Goal: Information Seeking & Learning: Learn about a topic

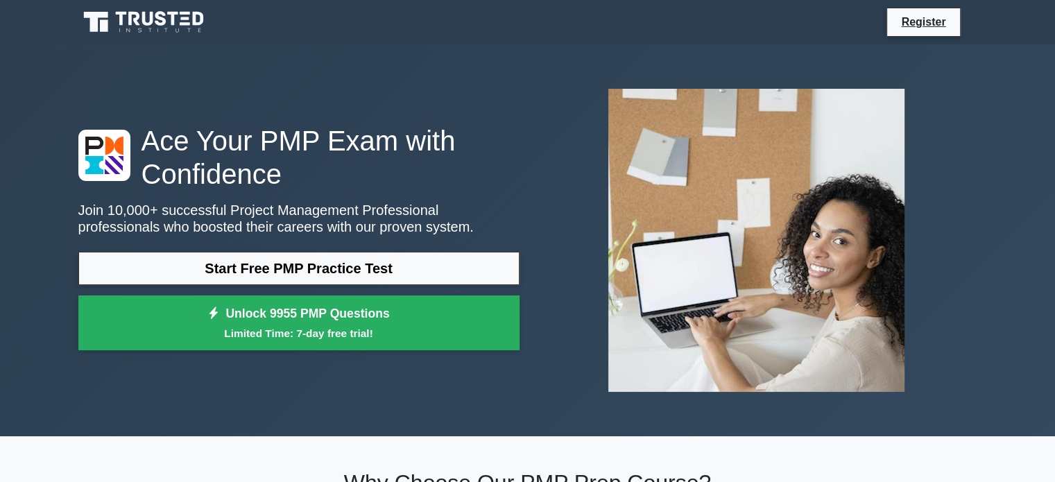
click at [282, 271] on link "Start Free PMP Practice Test" at bounding box center [298, 268] width 441 height 33
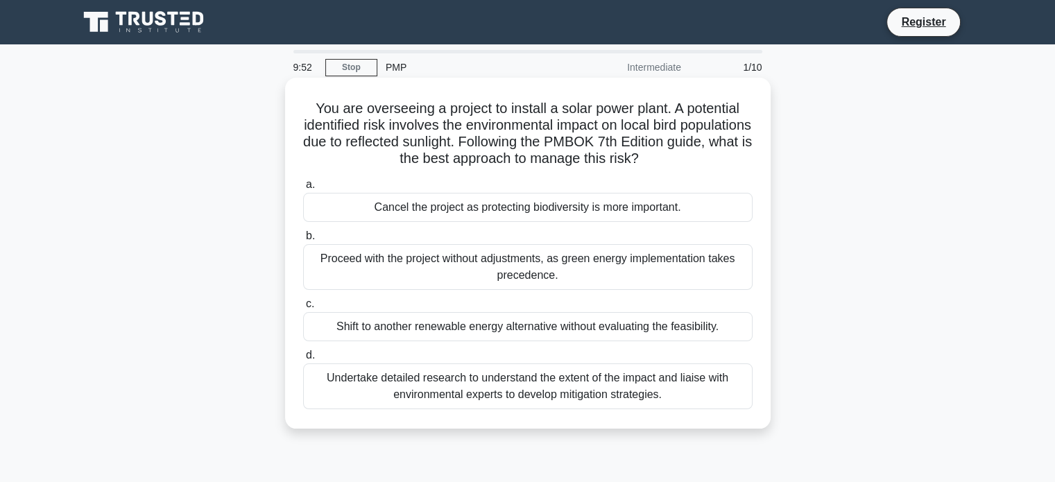
drag, startPoint x: 310, startPoint y: 105, endPoint x: 706, endPoint y: 168, distance: 401.1
click at [706, 168] on h5 "You are overseeing a project to install a solar power plant. A potential identi…" at bounding box center [528, 134] width 452 height 68
copy h5 "You are overseeing a project to install a solar power plant. A potential identi…"
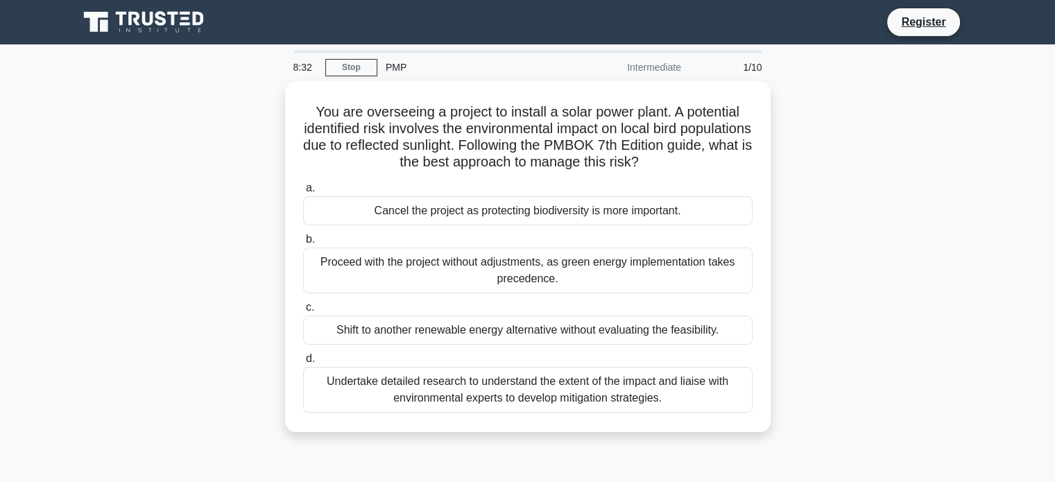
click at [226, 210] on div "You are overseeing a project to install a solar power plant. A potential identi…" at bounding box center [528, 265] width 916 height 368
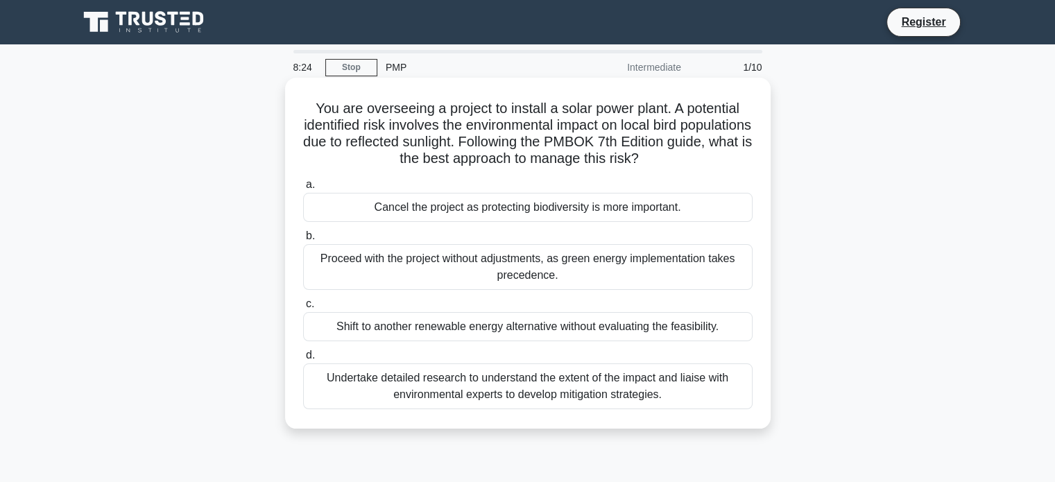
drag, startPoint x: 581, startPoint y: 282, endPoint x: 299, endPoint y: 240, distance: 284.8
click at [299, 240] on div "b. Proceed with the project without adjustments, as green energy implementation…" at bounding box center [528, 259] width 466 height 62
copy label "b. Proceed with the project without adjustments, as green energy implementation…"
click at [346, 323] on div "Shift to another renewable energy alternative without evaluating the feasibilit…" at bounding box center [528, 326] width 450 height 29
click at [303, 309] on input "c. Shift to another renewable energy alternative without evaluating the feasibi…" at bounding box center [303, 304] width 0 height 9
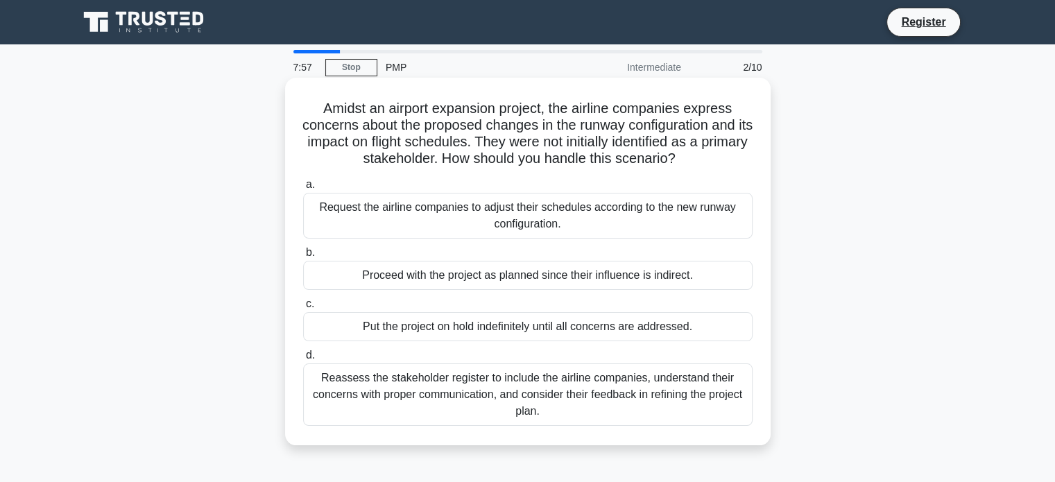
drag, startPoint x: 309, startPoint y: 109, endPoint x: 711, endPoint y: 158, distance: 405.4
click at [711, 158] on h5 "Amidst an airport expansion project, the airline companies express concerns abo…" at bounding box center [528, 134] width 452 height 68
copy h5 "Amidst an airport expansion project, the airline companies express concerns abo…"
click at [336, 130] on h5 "Amidst an airport expansion project, the airline companies express concerns abo…" at bounding box center [528, 134] width 452 height 68
click at [423, 286] on div "Proceed with the project as planned since their influence is indirect." at bounding box center [528, 275] width 450 height 29
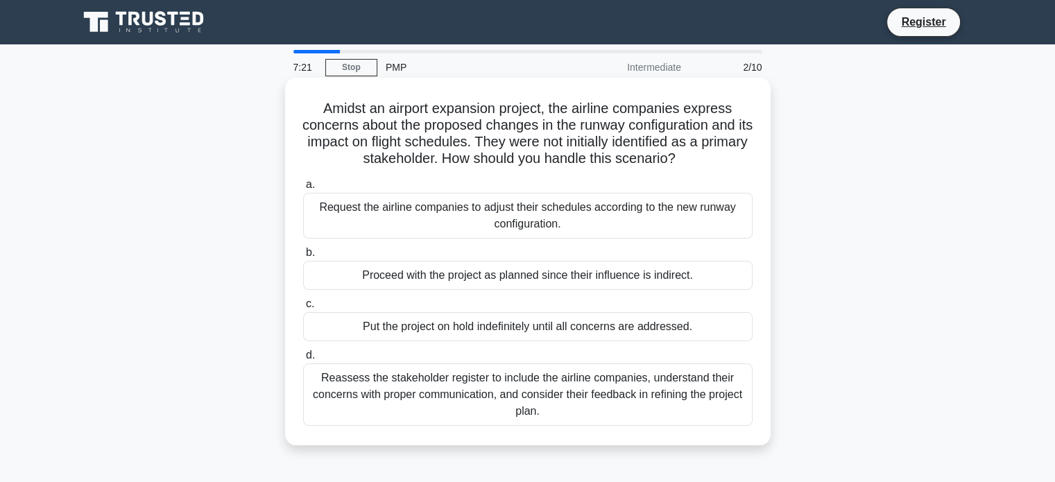
click at [303, 257] on input "b. Proceed with the project as planned since their influence is indirect." at bounding box center [303, 252] width 0 height 9
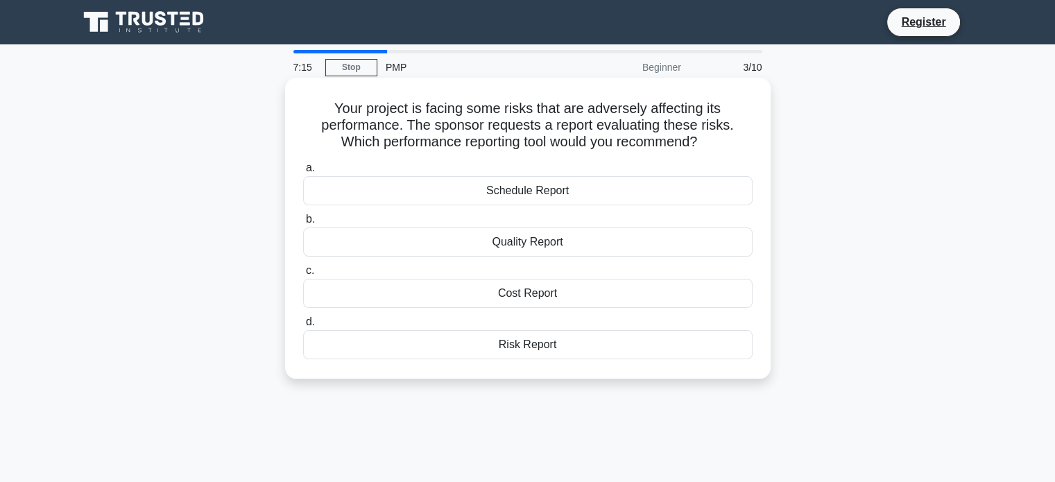
drag, startPoint x: 333, startPoint y: 103, endPoint x: 729, endPoint y: 138, distance: 397.6
click at [729, 138] on h5 "Your project is facing some risks that are adversely affecting its performance.…" at bounding box center [528, 125] width 452 height 51
copy h5 "Your project is facing some risks that are adversely affecting its performance.…"
click at [520, 345] on div "Risk Report" at bounding box center [528, 344] width 450 height 29
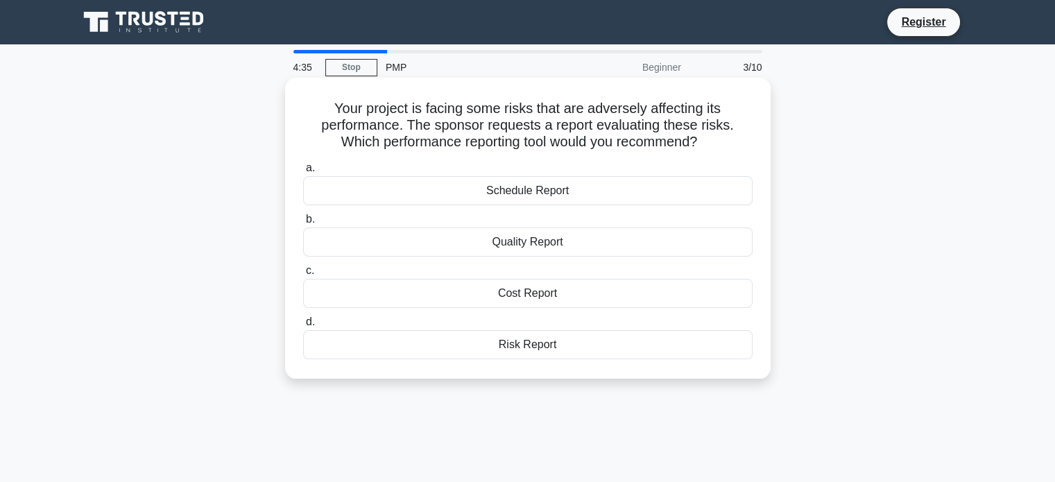
click at [303, 327] on input "d. Risk Report" at bounding box center [303, 322] width 0 height 9
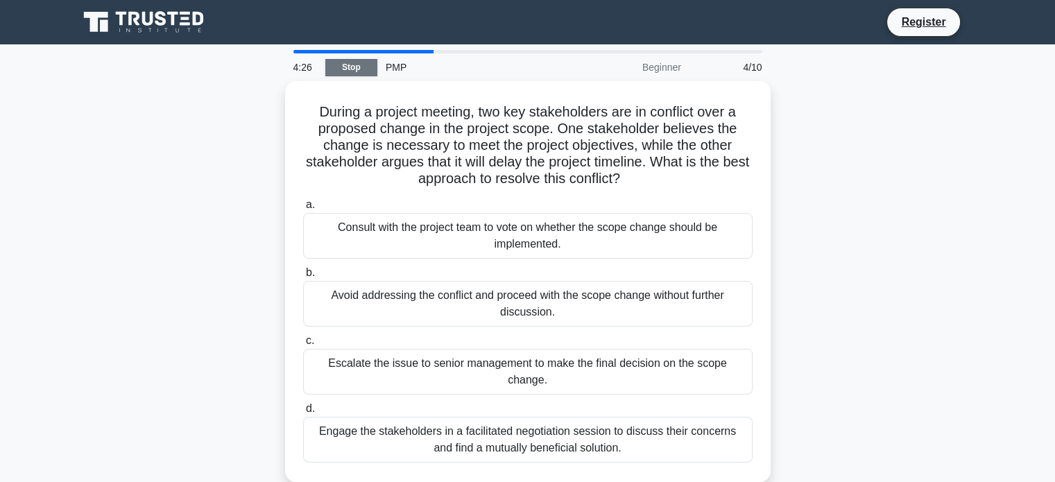
click at [349, 67] on link "Stop" at bounding box center [351, 67] width 52 height 17
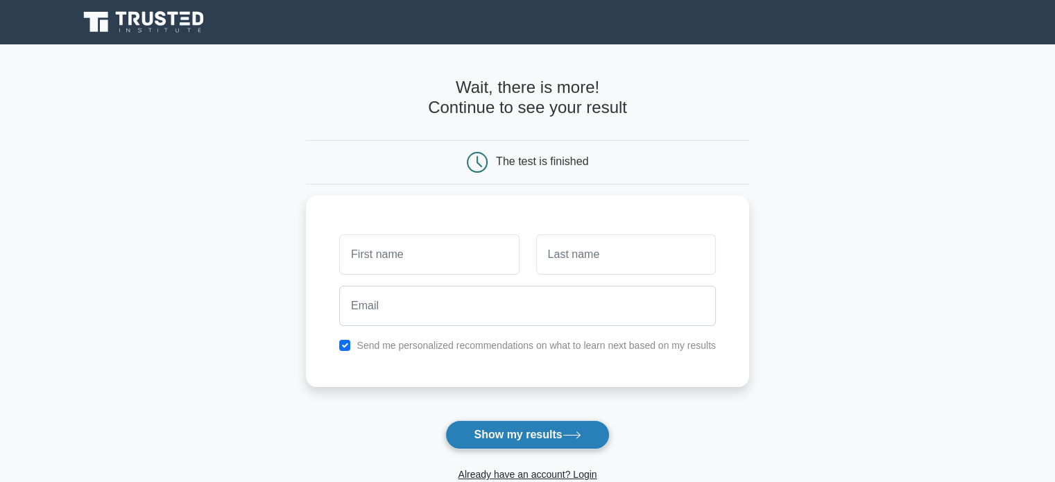
click at [472, 425] on button "Show my results" at bounding box center [527, 434] width 164 height 29
